Goal: Task Accomplishment & Management: Complete application form

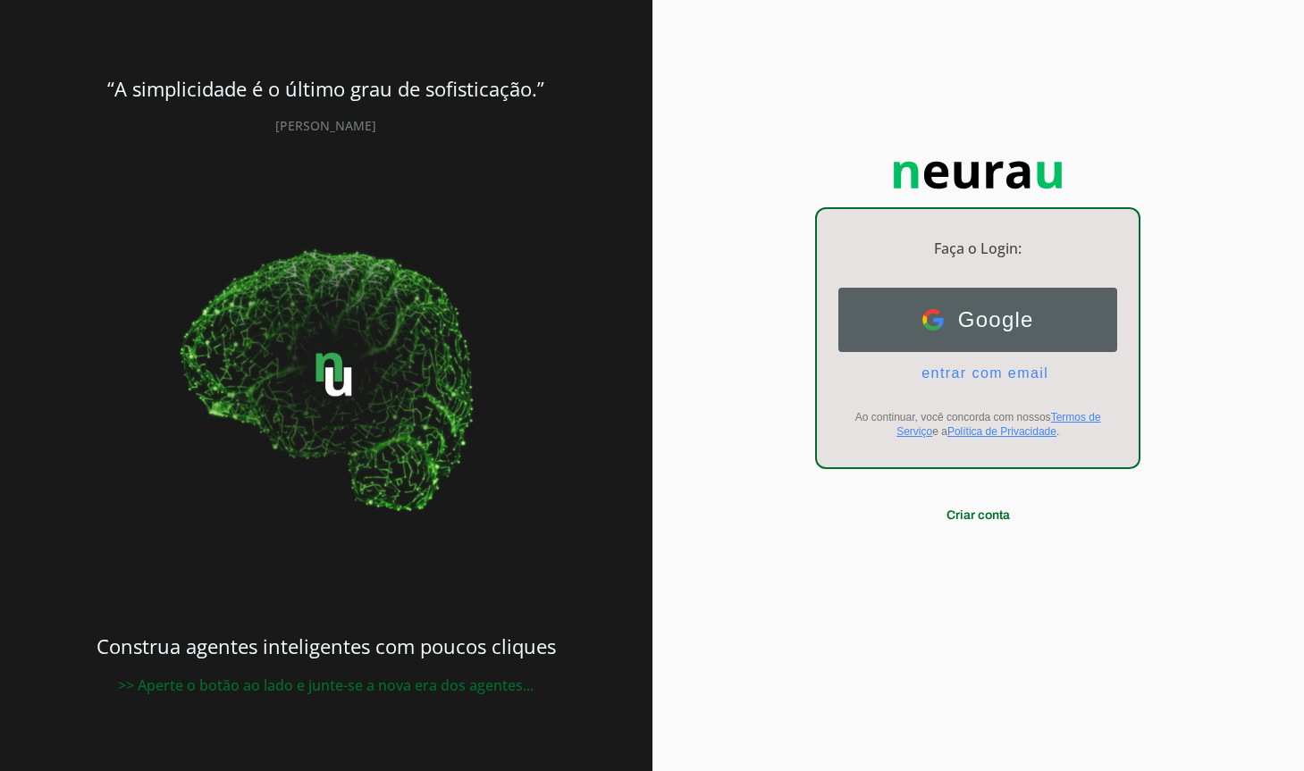
click at [1046, 310] on button "Google Google" at bounding box center [977, 320] width 279 height 64
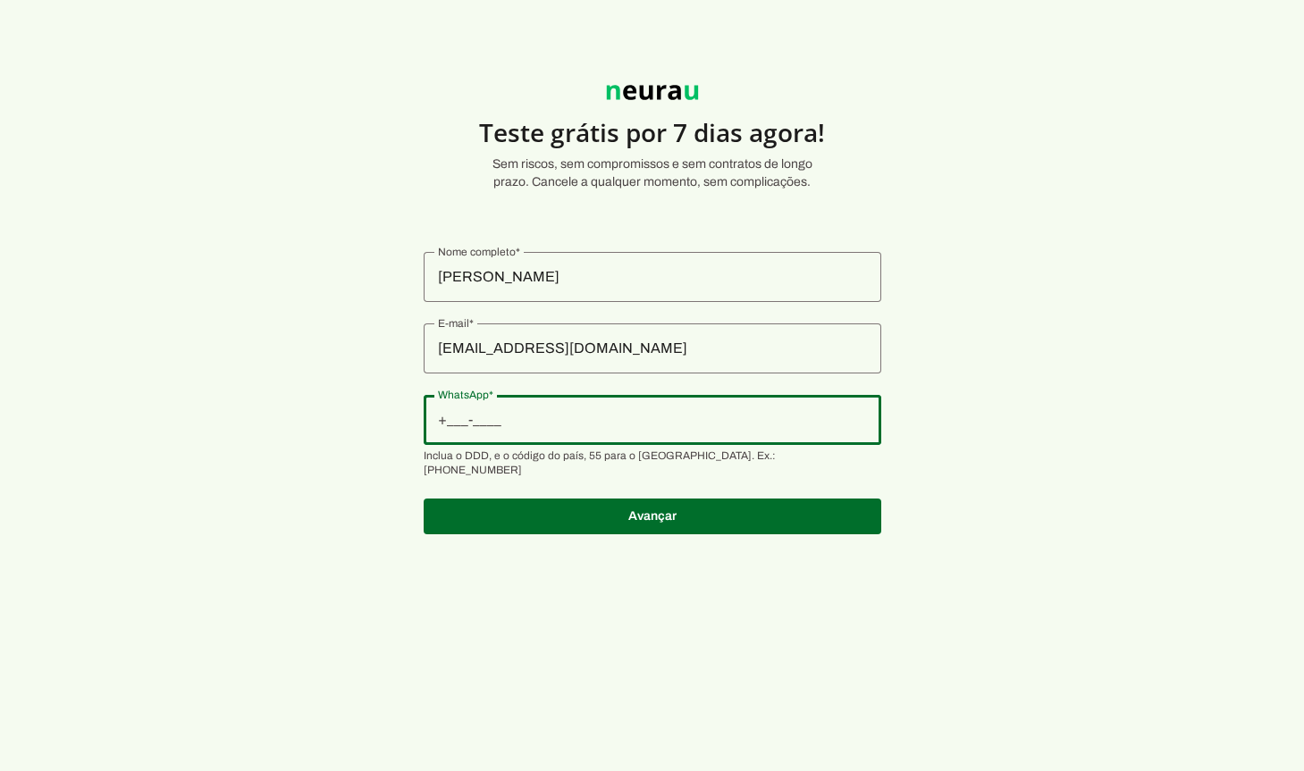
click at [567, 416] on input "WhatsApp" at bounding box center [652, 419] width 429 height 21
